Goal: Check status

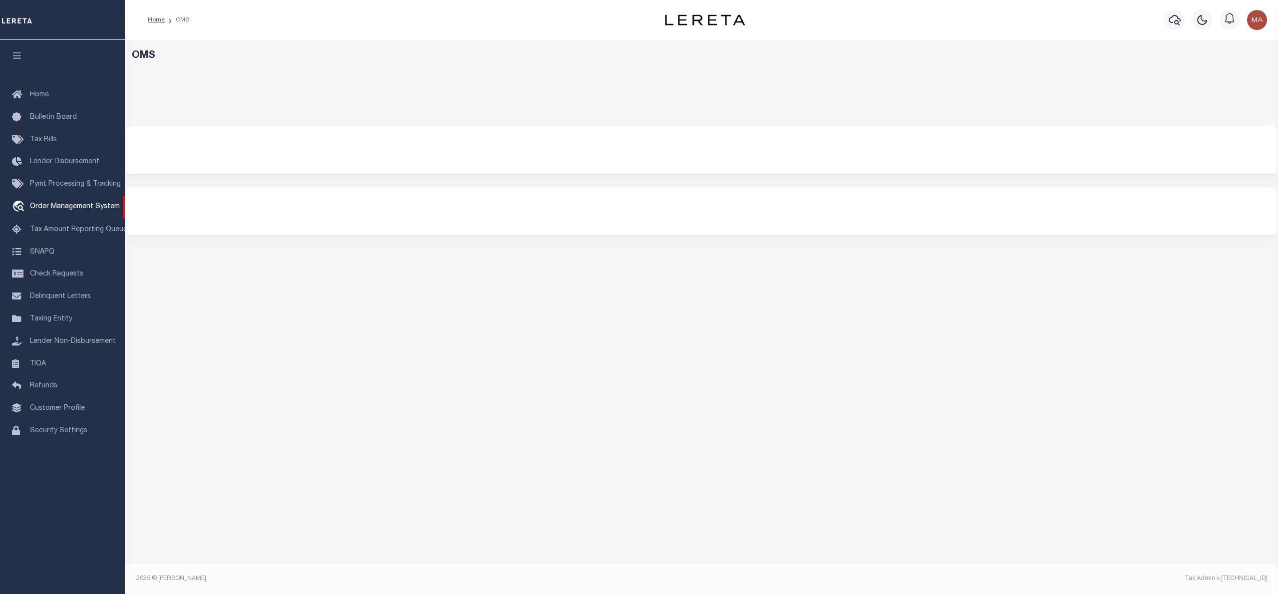
select select "200"
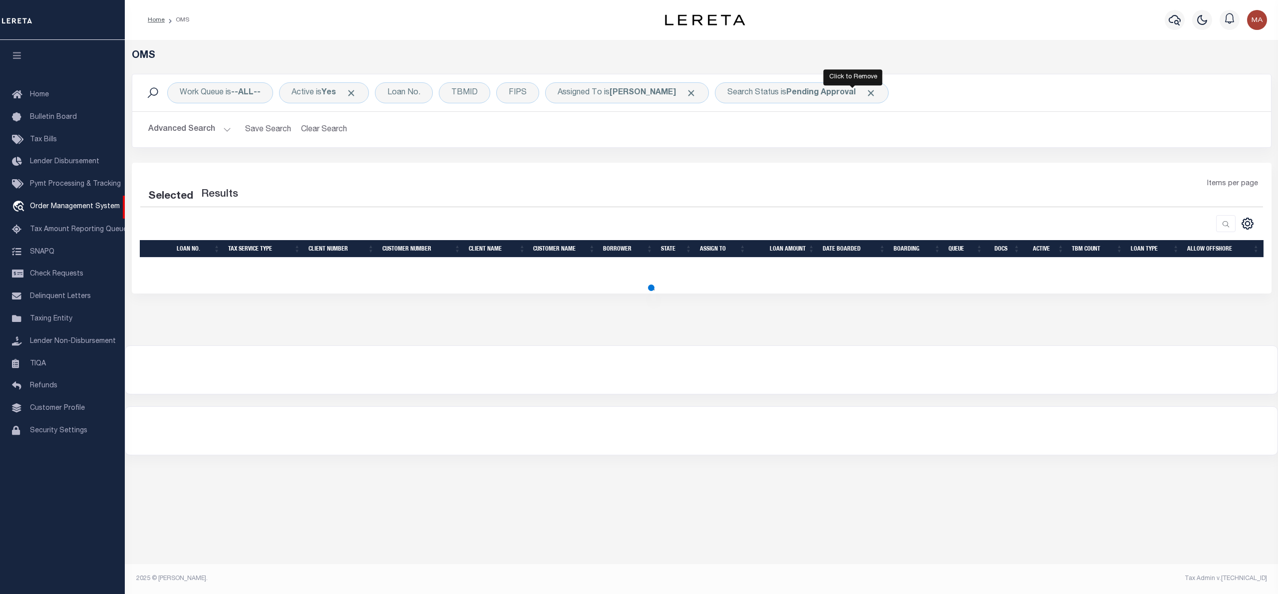
select select "200"
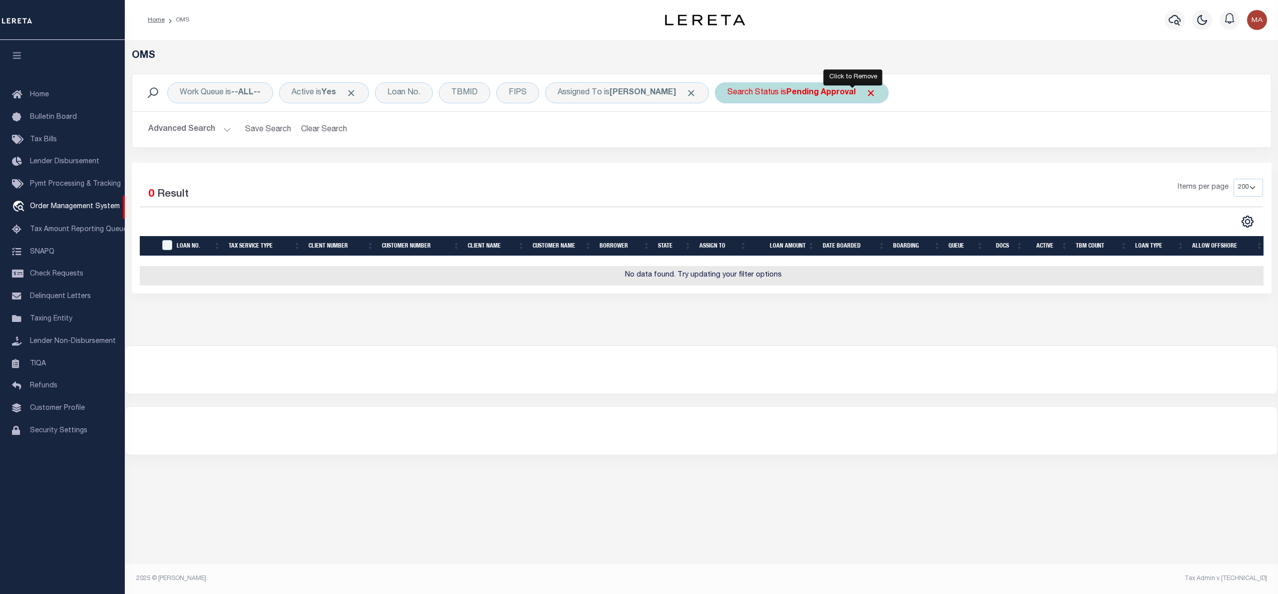
click at [866, 91] on span "Click to Remove" at bounding box center [871, 93] width 10 height 10
click at [740, 100] on div "Search Status" at bounding box center [753, 92] width 76 height 21
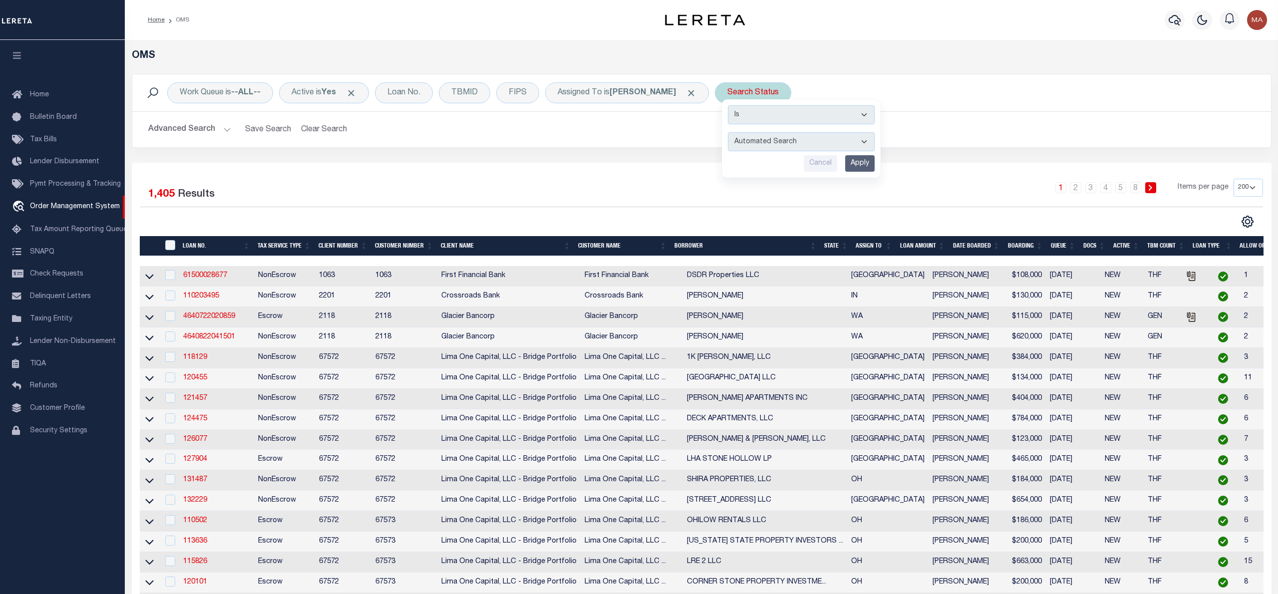
click at [723, 154] on div "Is Contains Automated Search Bad Parcel Complete Duplicate Parcel High Dollar R…" at bounding box center [801, 138] width 159 height 78
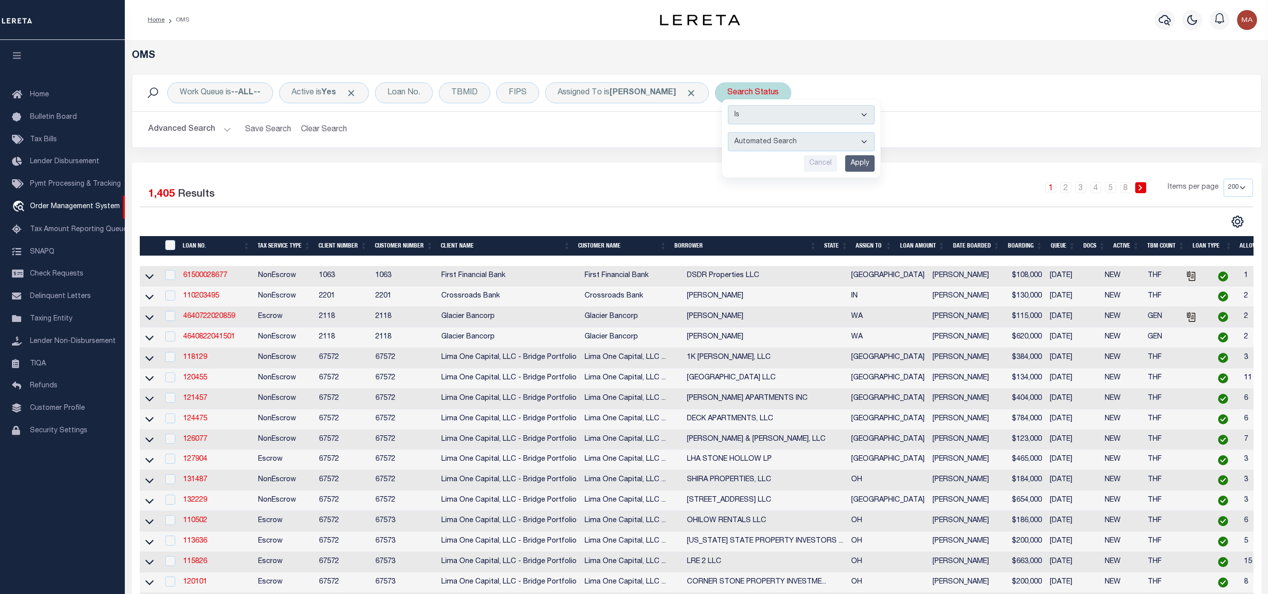
click at [728, 142] on select "Automated Search Bad Parcel Complete Duplicate Parcel High Dollar Reporting In …" at bounding box center [801, 141] width 147 height 19
select select "RD"
click at [728, 133] on select "Automated Search Bad Parcel Complete Duplicate Parcel High Dollar Reporting In …" at bounding box center [801, 141] width 147 height 19
click at [848, 161] on input "Apply" at bounding box center [859, 163] width 29 height 16
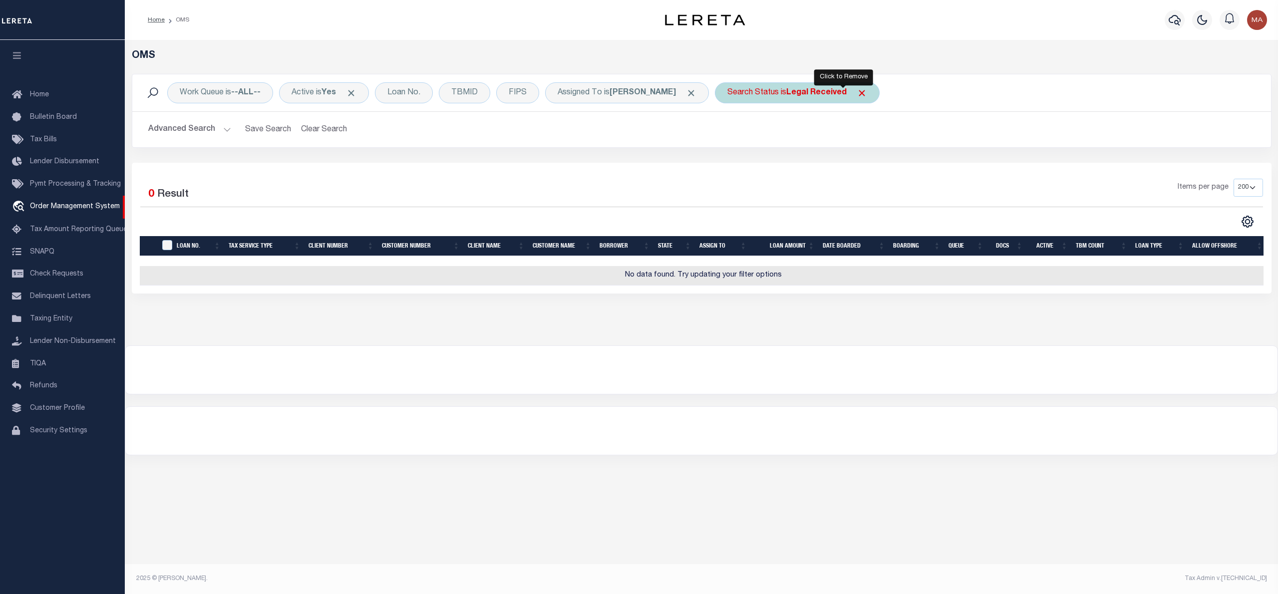
click at [857, 92] on span "Click to Remove" at bounding box center [862, 93] width 10 height 10
click at [727, 92] on div "Search Status" at bounding box center [753, 92] width 76 height 21
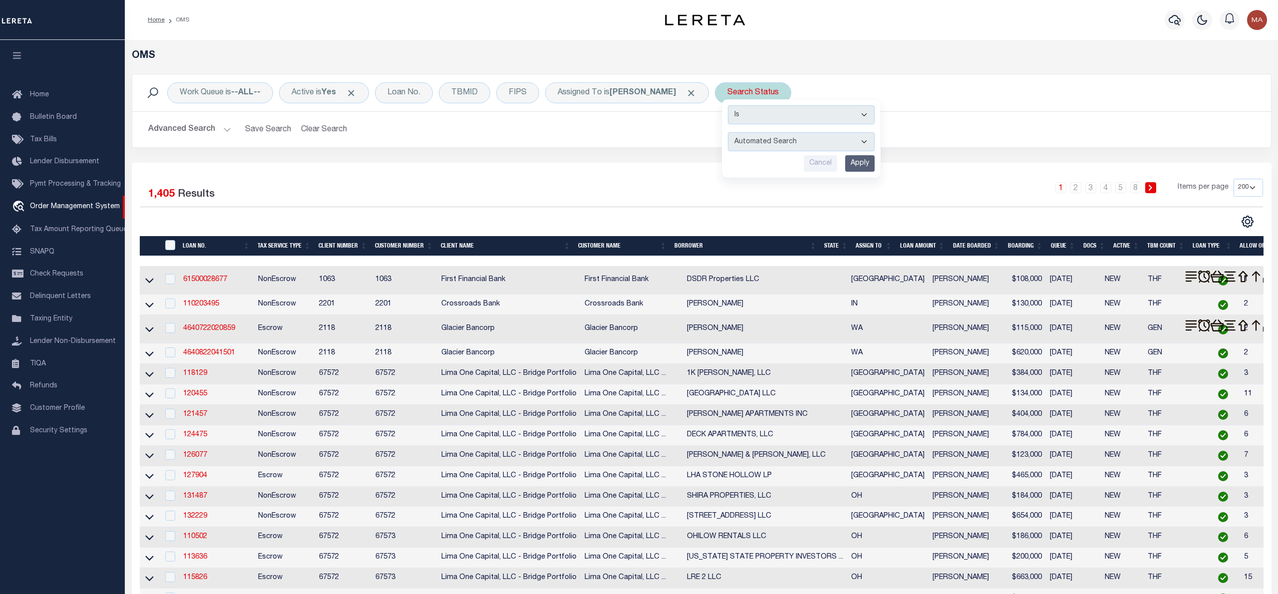
click at [742, 136] on select "Automated Search Bad Parcel Complete Duplicate Parcel High Dollar Reporting In …" at bounding box center [801, 141] width 147 height 19
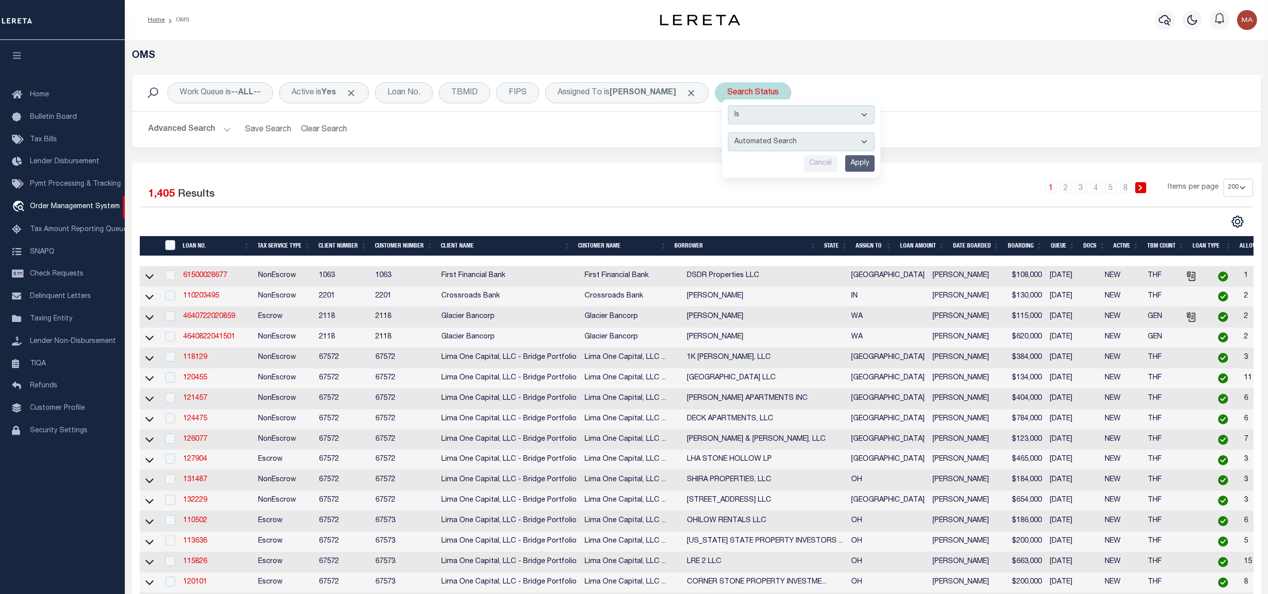
select select "IP"
click at [728, 133] on select "Automated Search Bad Parcel Complete Duplicate Parcel High Dollar Reporting In …" at bounding box center [801, 141] width 147 height 19
click at [839, 156] on div "Is Contains Automated Search Bad Parcel Complete Duplicate Parcel High Dollar R…" at bounding box center [801, 138] width 159 height 78
click at [845, 167] on input "Apply" at bounding box center [859, 163] width 29 height 16
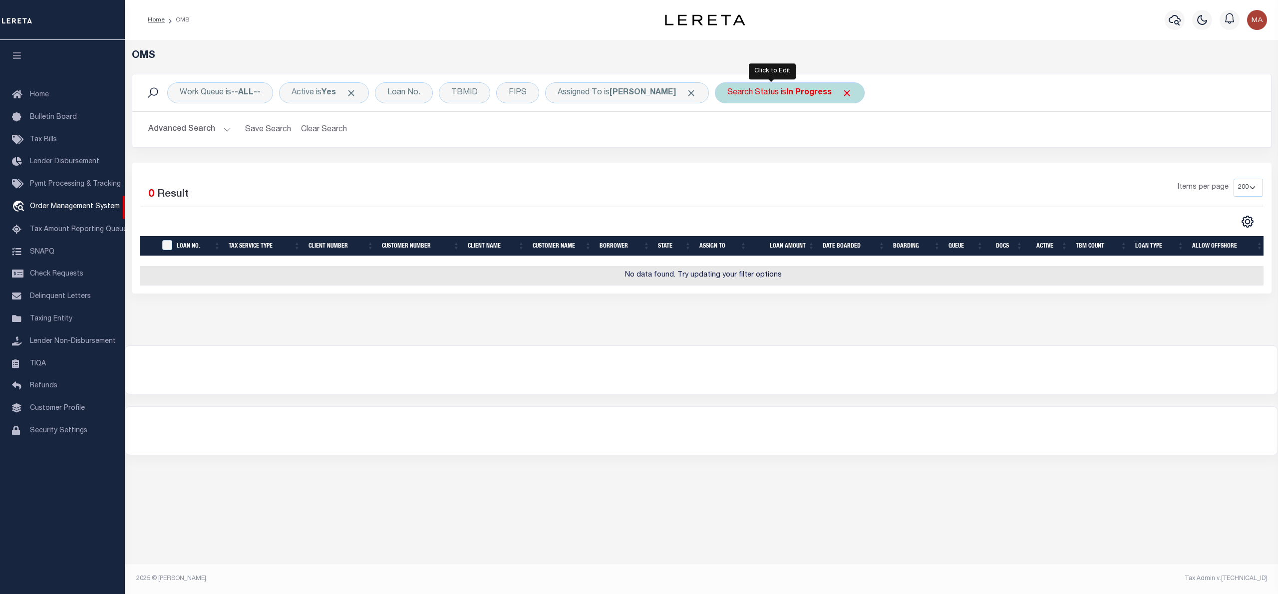
click at [787, 91] on b "In Progress" at bounding box center [809, 93] width 45 height 8
select select "IP"
click at [849, 164] on input "Apply" at bounding box center [859, 163] width 29 height 16
click at [779, 100] on div "Search Status is In Progress" at bounding box center [790, 92] width 150 height 21
select select "IP"
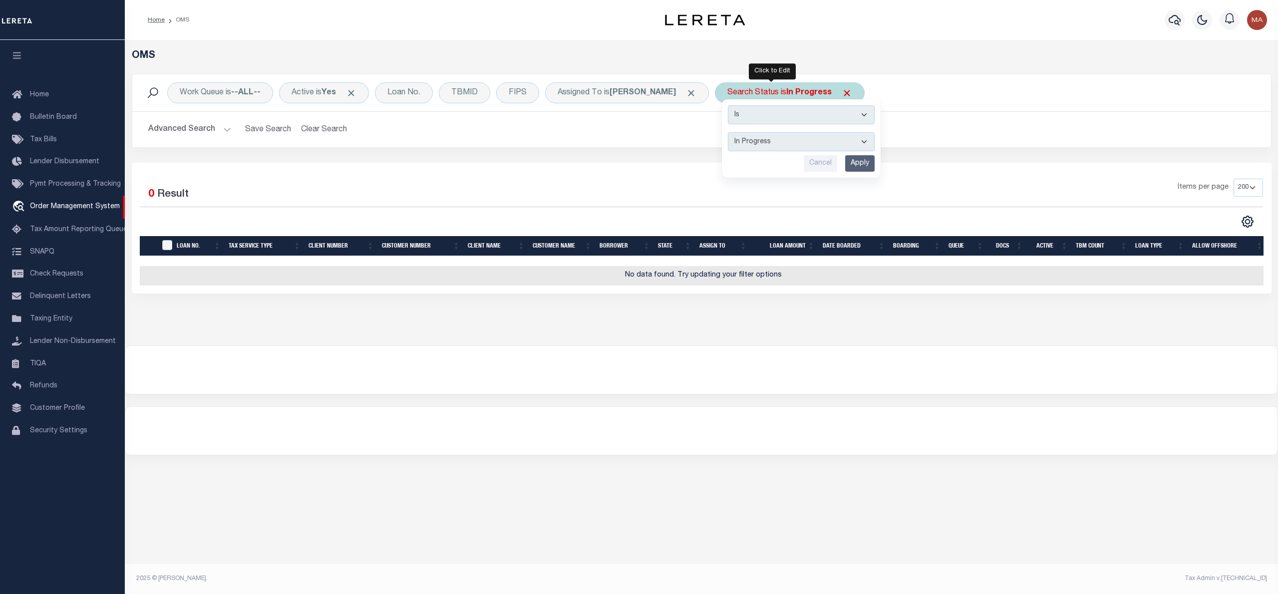
click at [845, 168] on input "Apply" at bounding box center [859, 163] width 29 height 16
click at [796, 89] on b "In Progress" at bounding box center [809, 93] width 45 height 8
click at [811, 140] on select "Automated Search Bad Parcel Complete Duplicate Parcel High Dollar Reporting In …" at bounding box center [801, 141] width 147 height 19
select select "RD"
click at [728, 133] on select "Automated Search Bad Parcel Complete Duplicate Parcel High Dollar Reporting In …" at bounding box center [801, 141] width 147 height 19
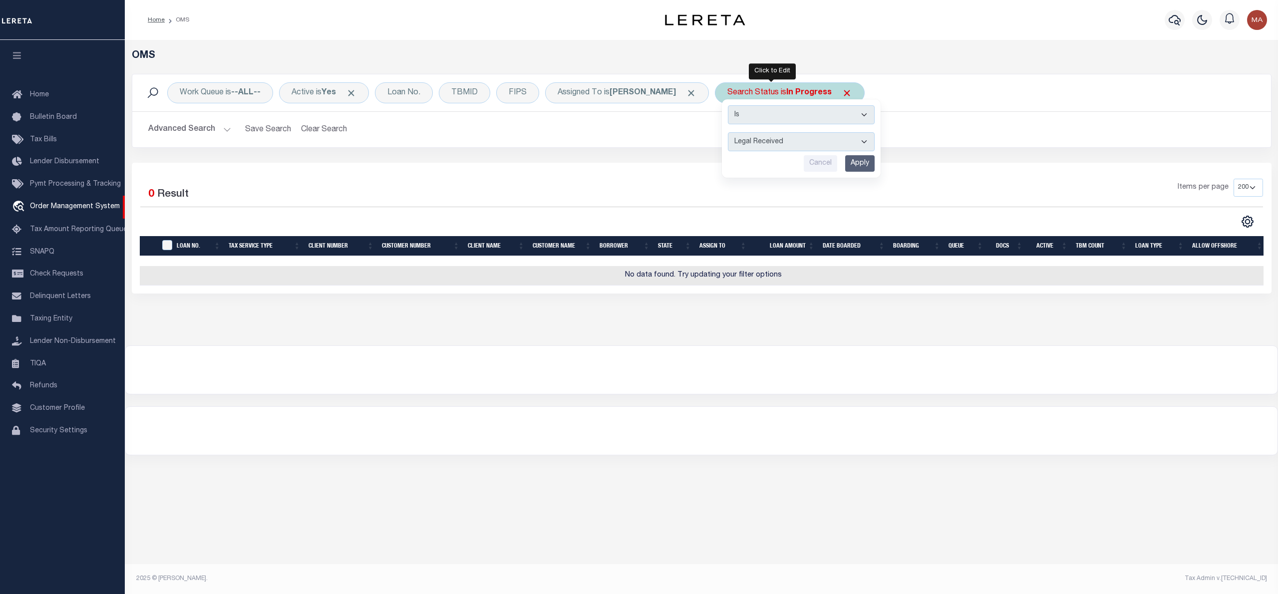
click at [845, 166] on input "Apply" at bounding box center [859, 163] width 29 height 16
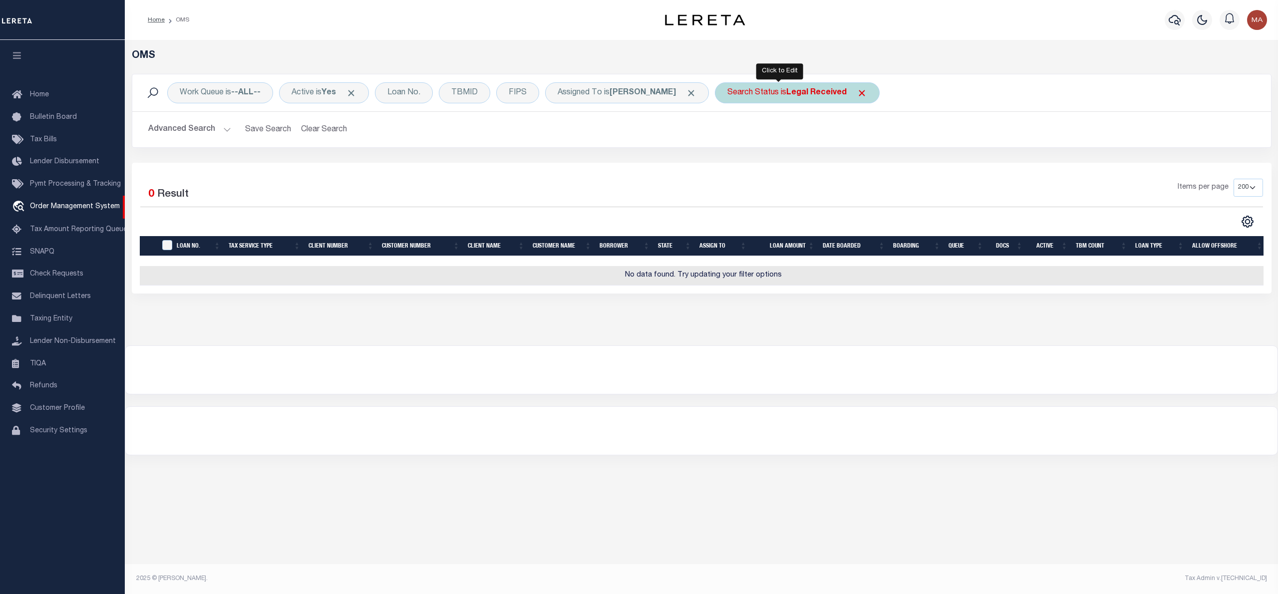
click at [787, 90] on b "Legal Received" at bounding box center [817, 93] width 60 height 8
select select "RD"
click at [845, 165] on input "Apply" at bounding box center [859, 163] width 29 height 16
